Goal: Find specific page/section: Find specific page/section

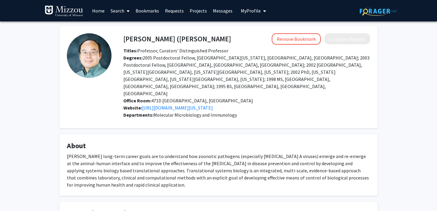
click at [114, 11] on link "Search" at bounding box center [120, 10] width 25 height 21
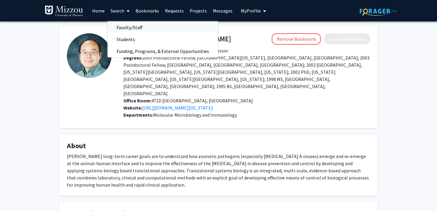
click at [123, 26] on span "Faculty/Staff" at bounding box center [130, 27] width 44 height 12
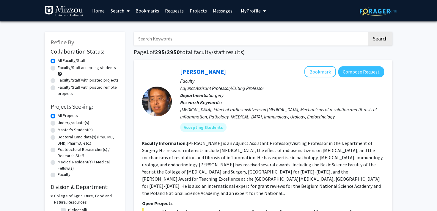
click at [163, 38] on input "Search Keywords" at bounding box center [250, 39] width 233 height 14
click at [368, 32] on button "Search" at bounding box center [380, 39] width 24 height 14
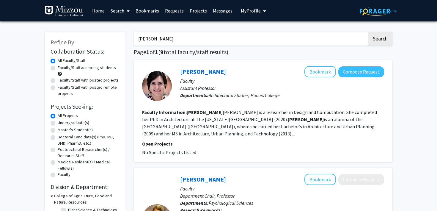
type input "[PERSON_NAME]"
click at [368, 32] on button "Search" at bounding box center [380, 39] width 24 height 14
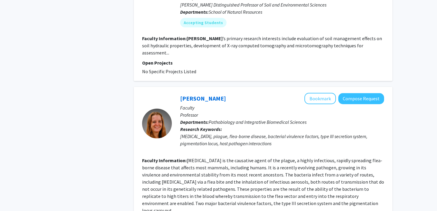
scroll to position [1100, 0]
click at [195, 95] on link "[PERSON_NAME]" at bounding box center [203, 98] width 46 height 7
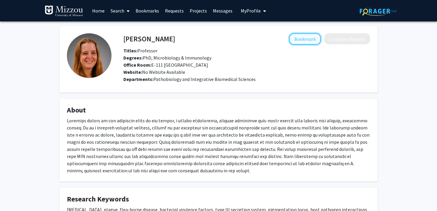
click at [307, 42] on button "Bookmark" at bounding box center [304, 38] width 31 height 11
